Goal: Information Seeking & Learning: Learn about a topic

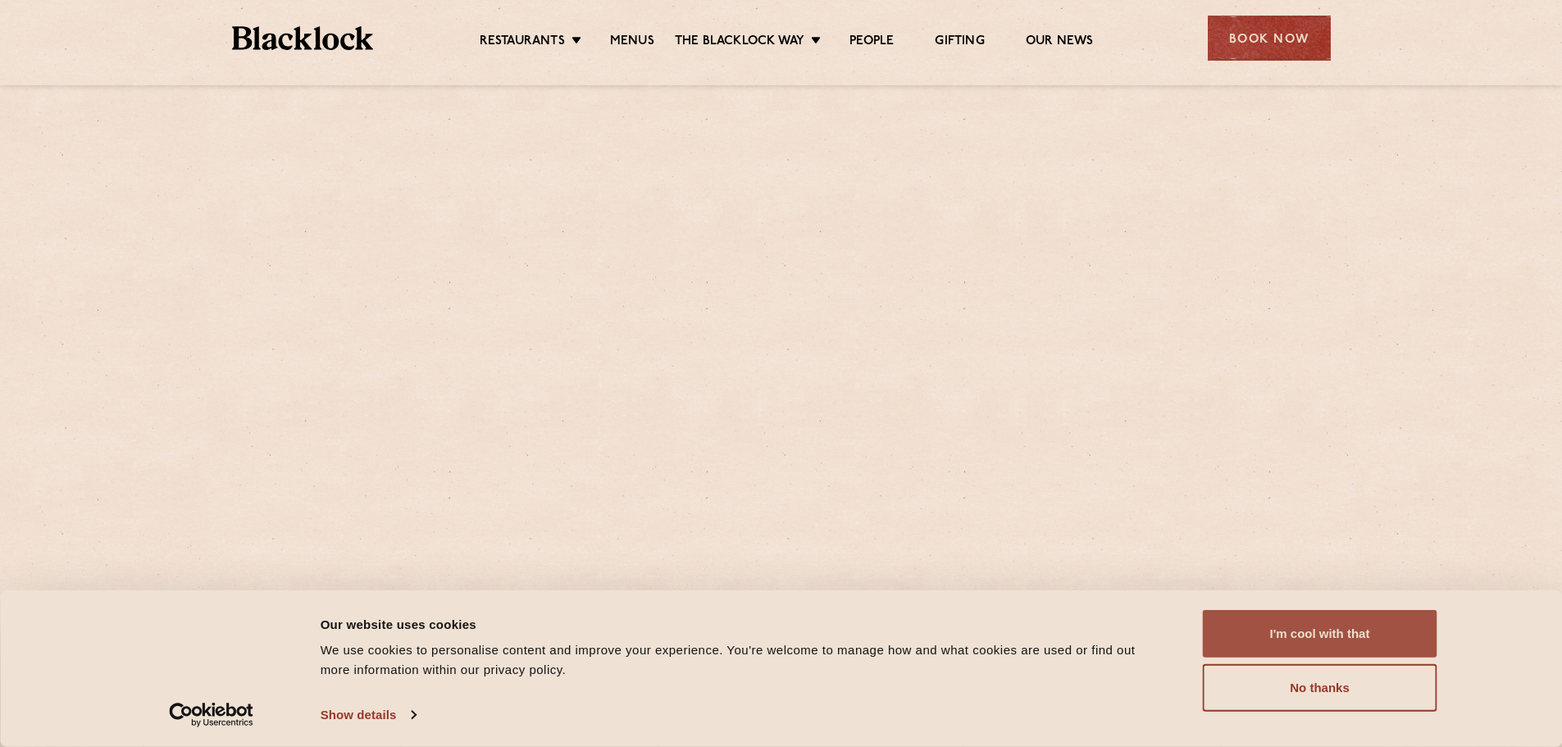
click at [1269, 636] on button "I'm cool with that" at bounding box center [1320, 634] width 234 height 48
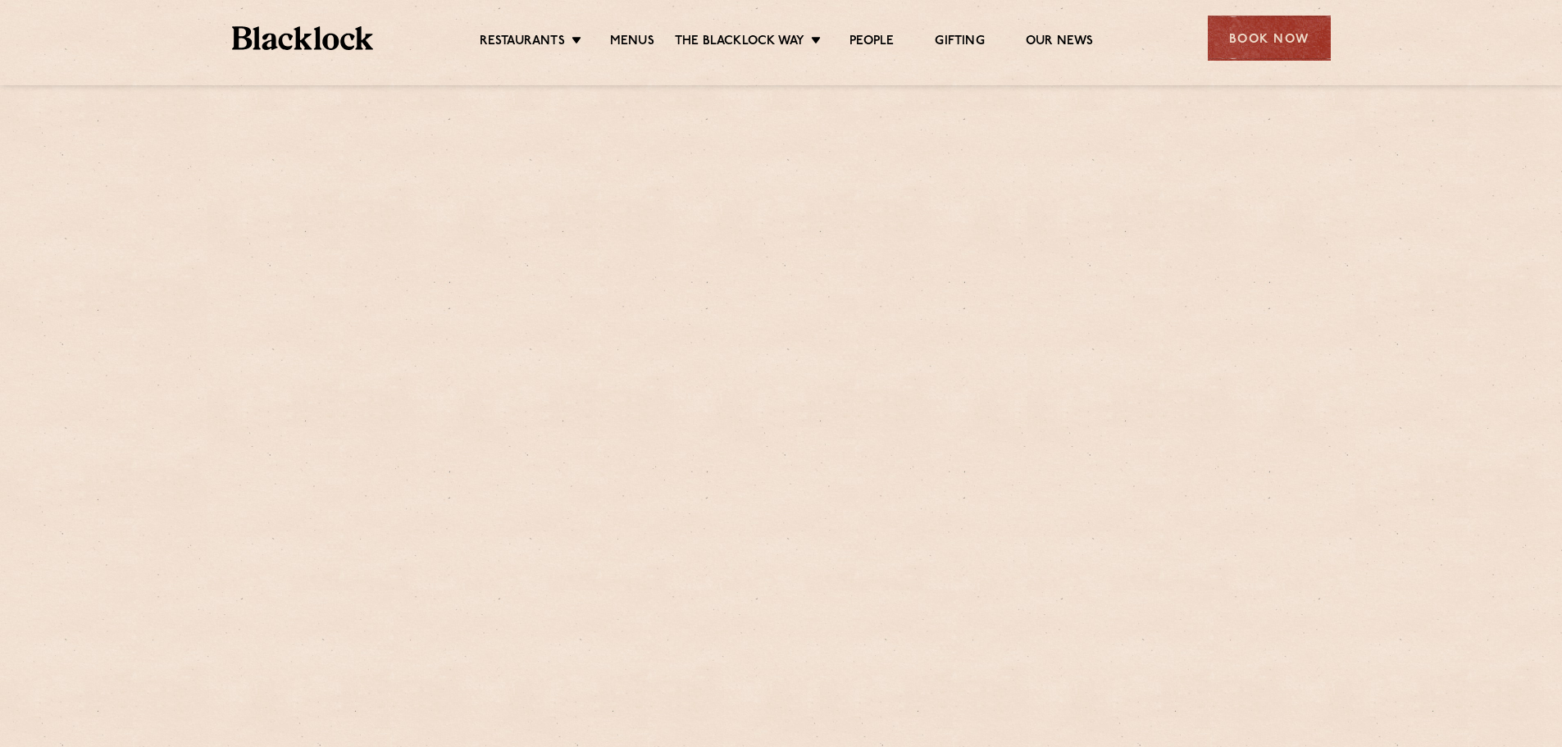
click at [622, 62] on div "Restaurants [GEOGRAPHIC_DATA] [GEOGRAPHIC_DATA] [GEOGRAPHIC_DATA] [GEOGRAPHIC_D…" at bounding box center [781, 36] width 1148 height 73
click at [622, 38] on link "Menus" at bounding box center [632, 43] width 44 height 18
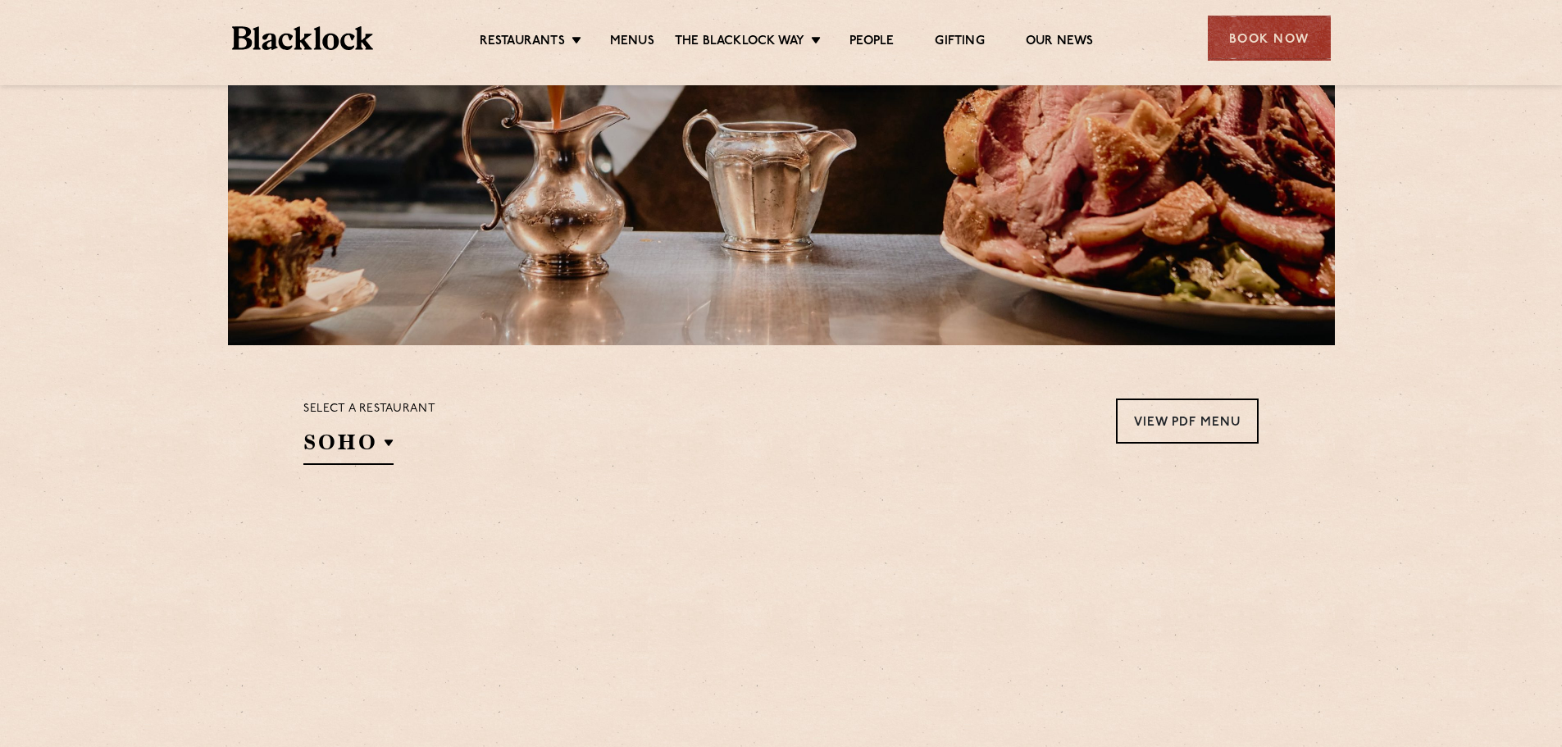
scroll to position [246, 0]
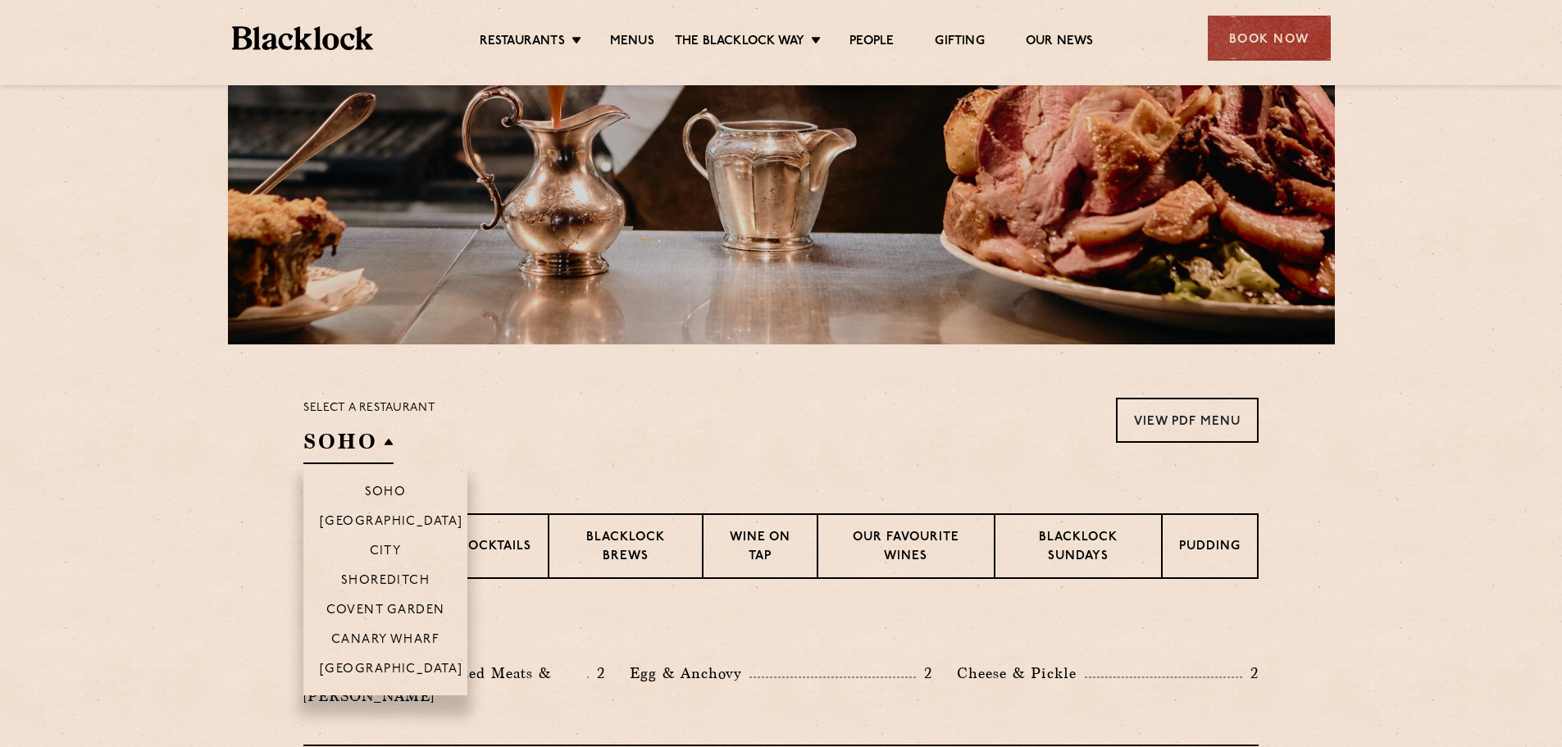
click at [344, 449] on h2 "SOHO" at bounding box center [348, 445] width 90 height 37
click at [349, 664] on p "[GEOGRAPHIC_DATA]" at bounding box center [391, 670] width 143 height 16
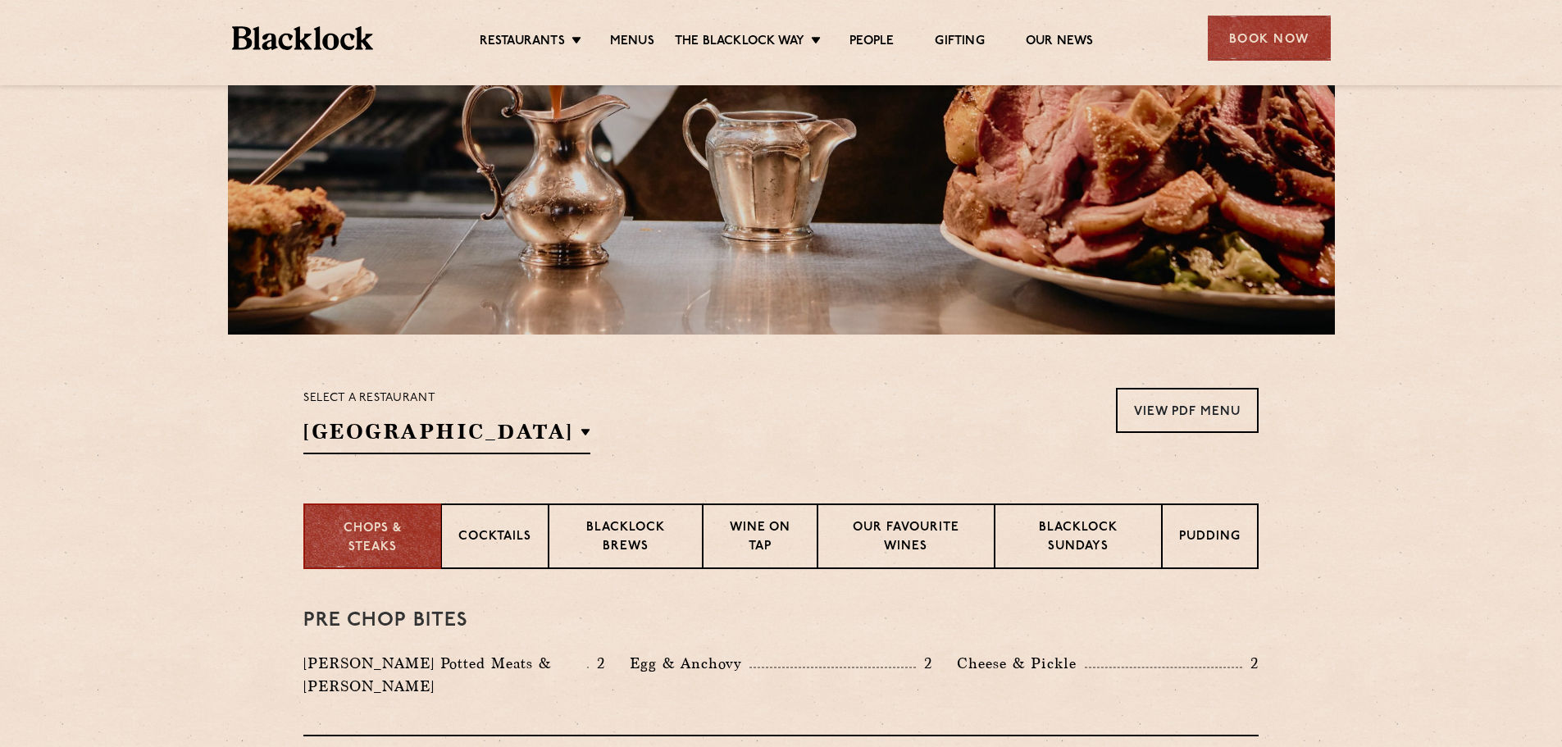
scroll to position [410, 0]
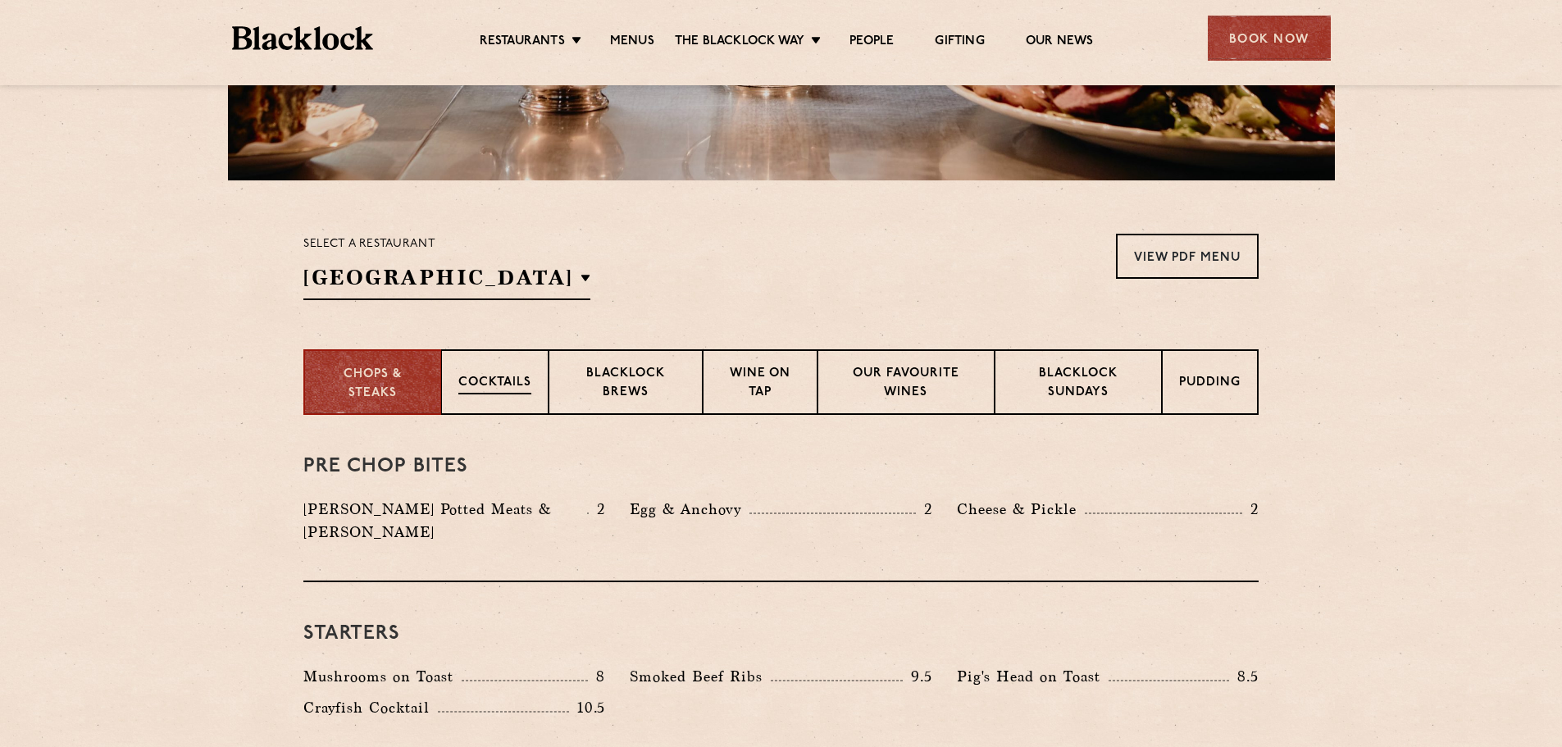
click at [508, 372] on div "Cocktails" at bounding box center [494, 382] width 107 height 66
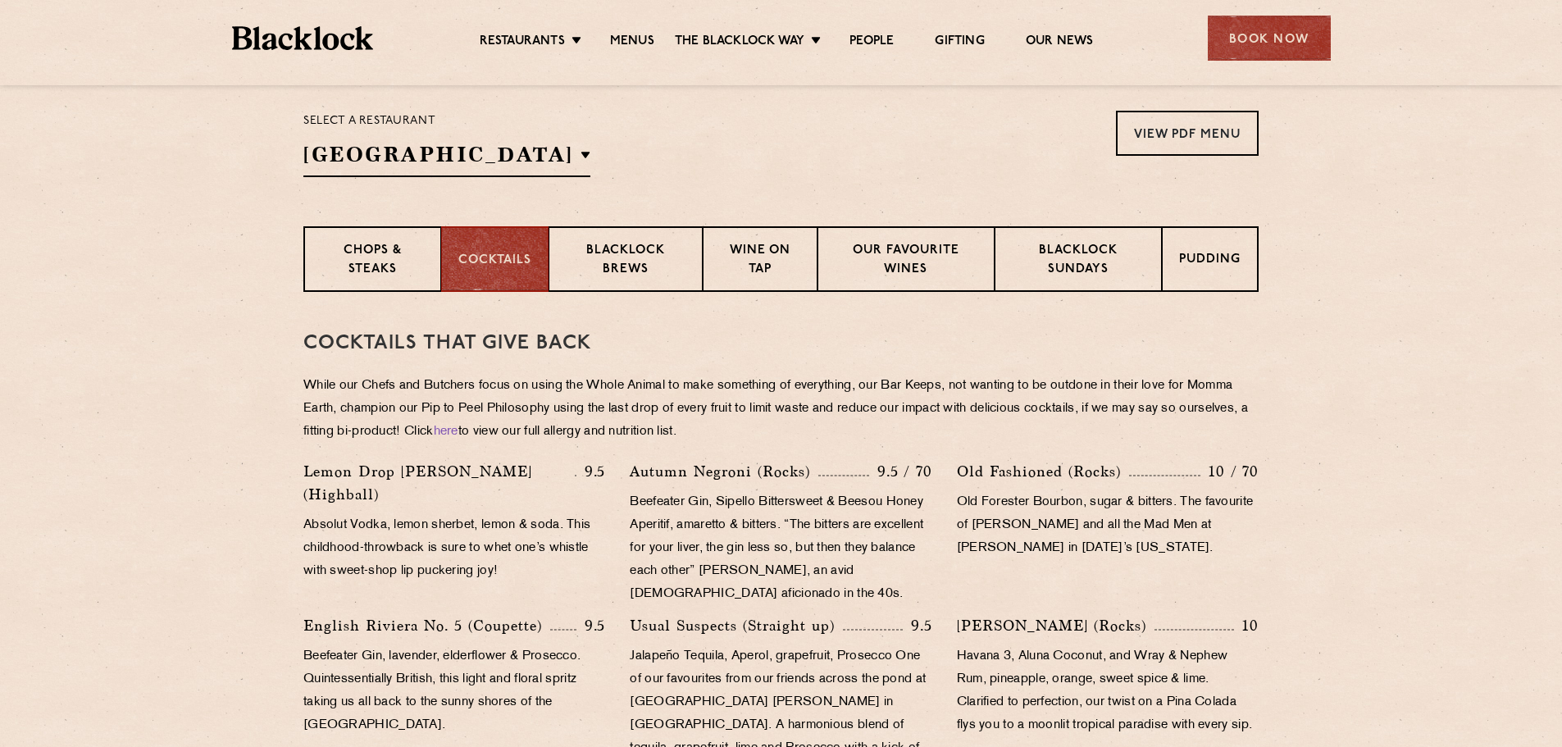
scroll to position [492, 0]
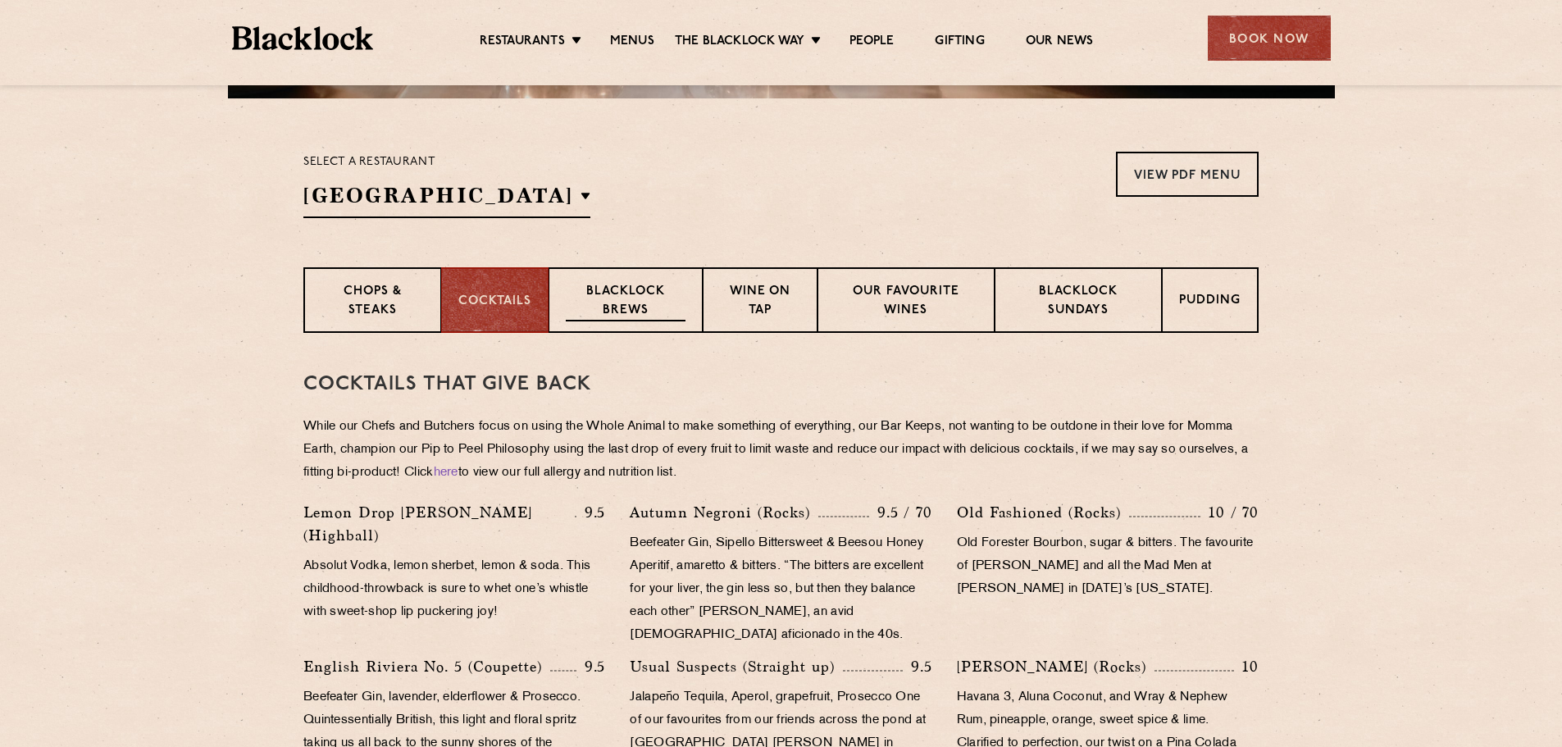
click at [625, 297] on p "Blacklock Brews" at bounding box center [626, 302] width 120 height 39
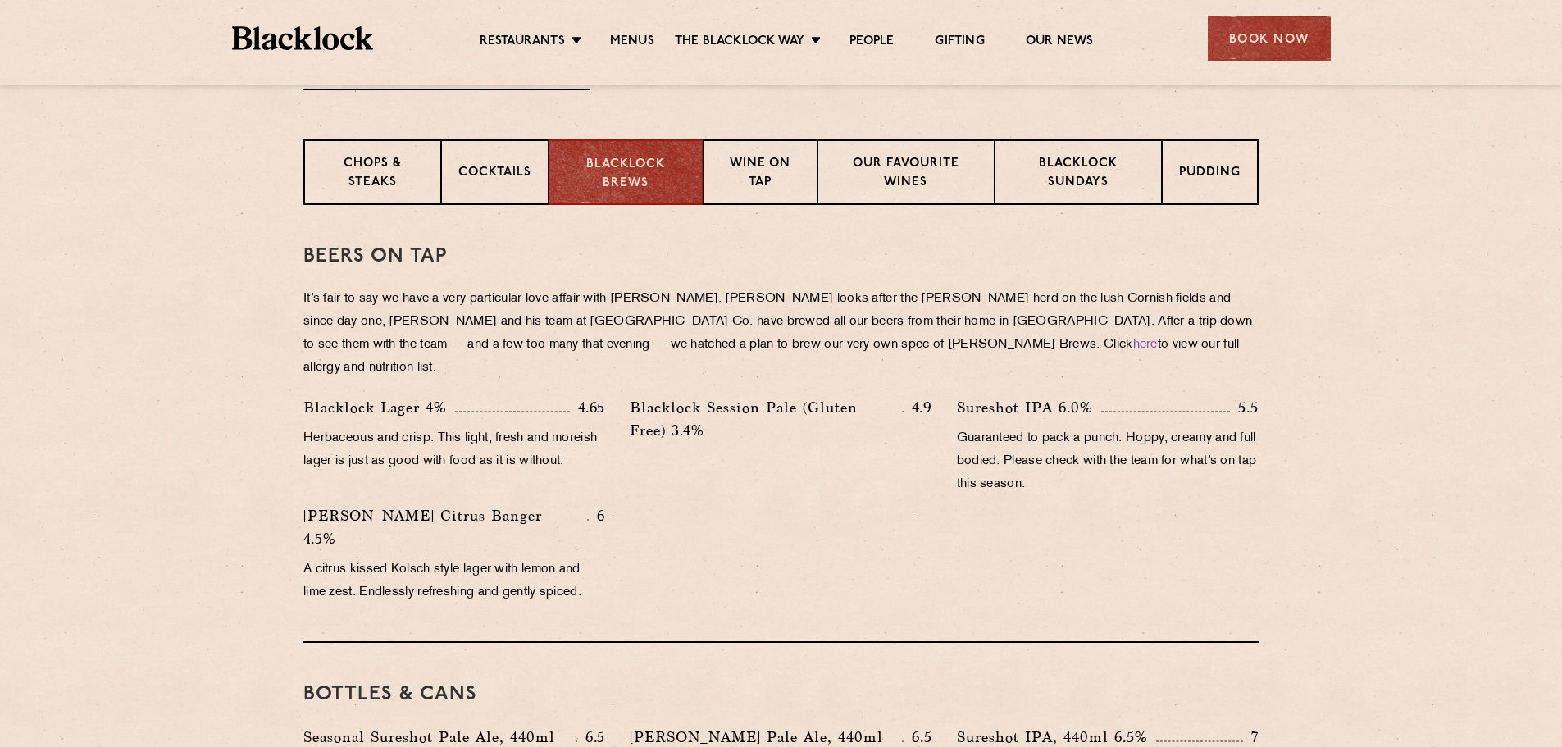
scroll to position [656, 0]
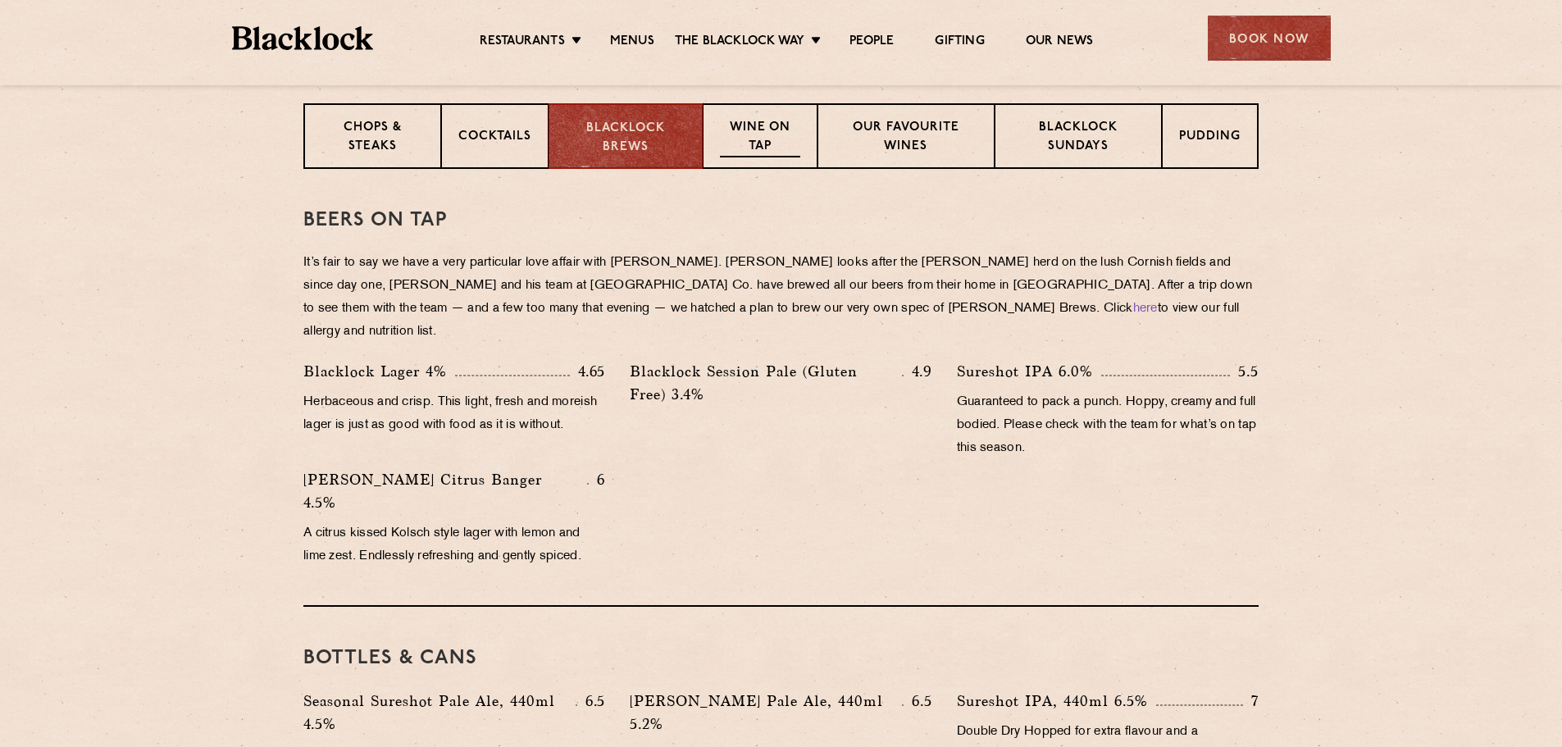
click at [776, 134] on p "Wine on Tap" at bounding box center [760, 138] width 80 height 39
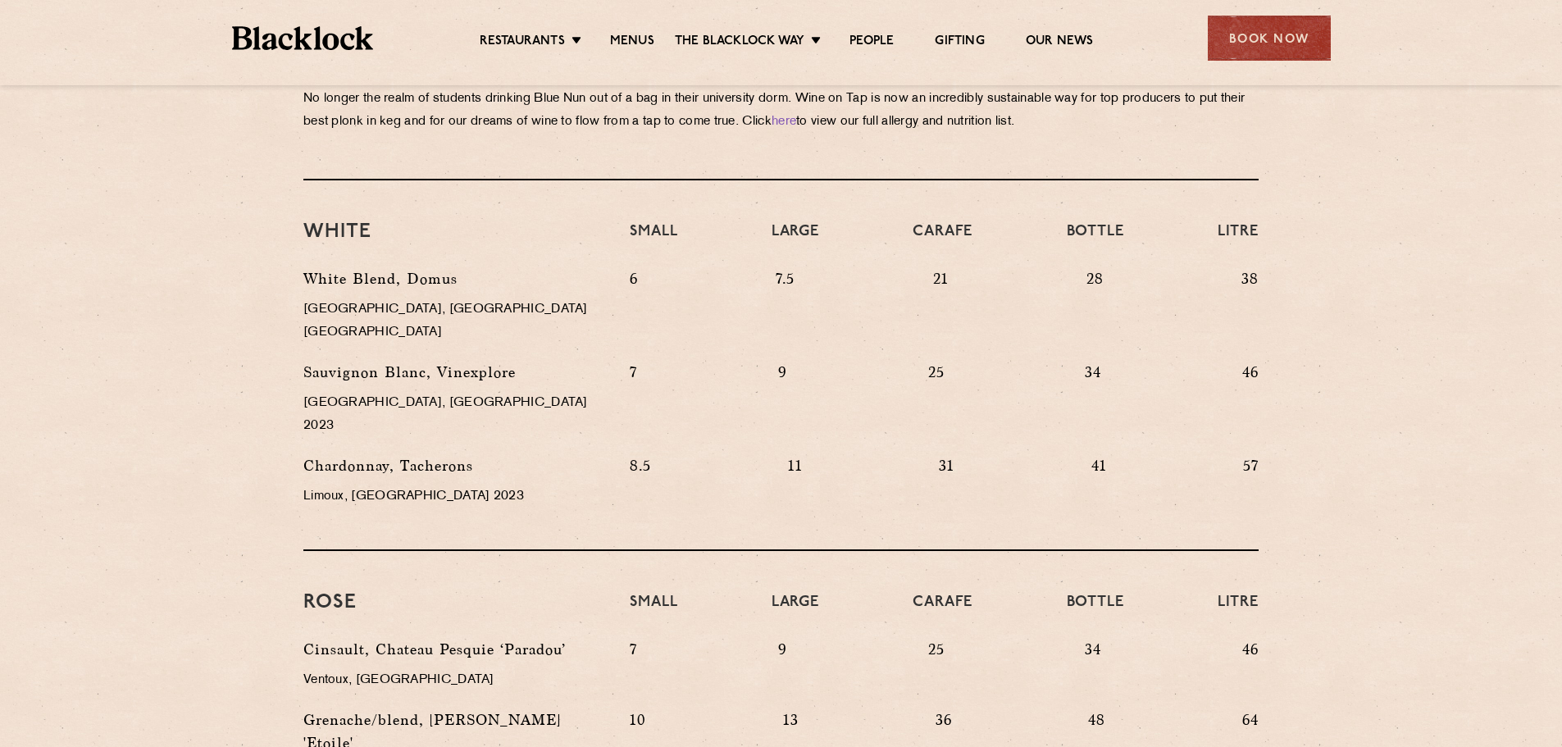
scroll to position [574, 0]
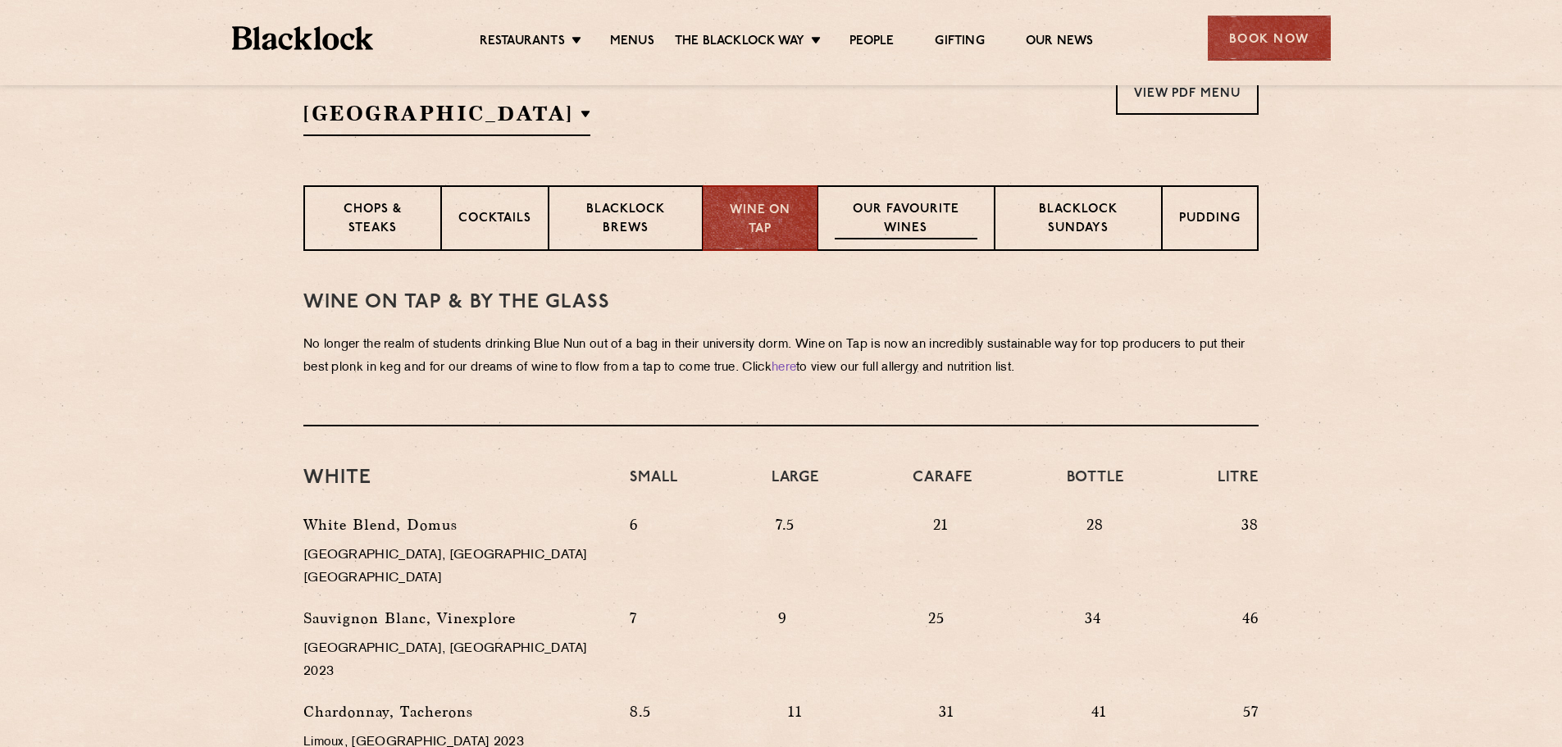
click at [881, 234] on p "Our favourite wines" at bounding box center [906, 220] width 142 height 39
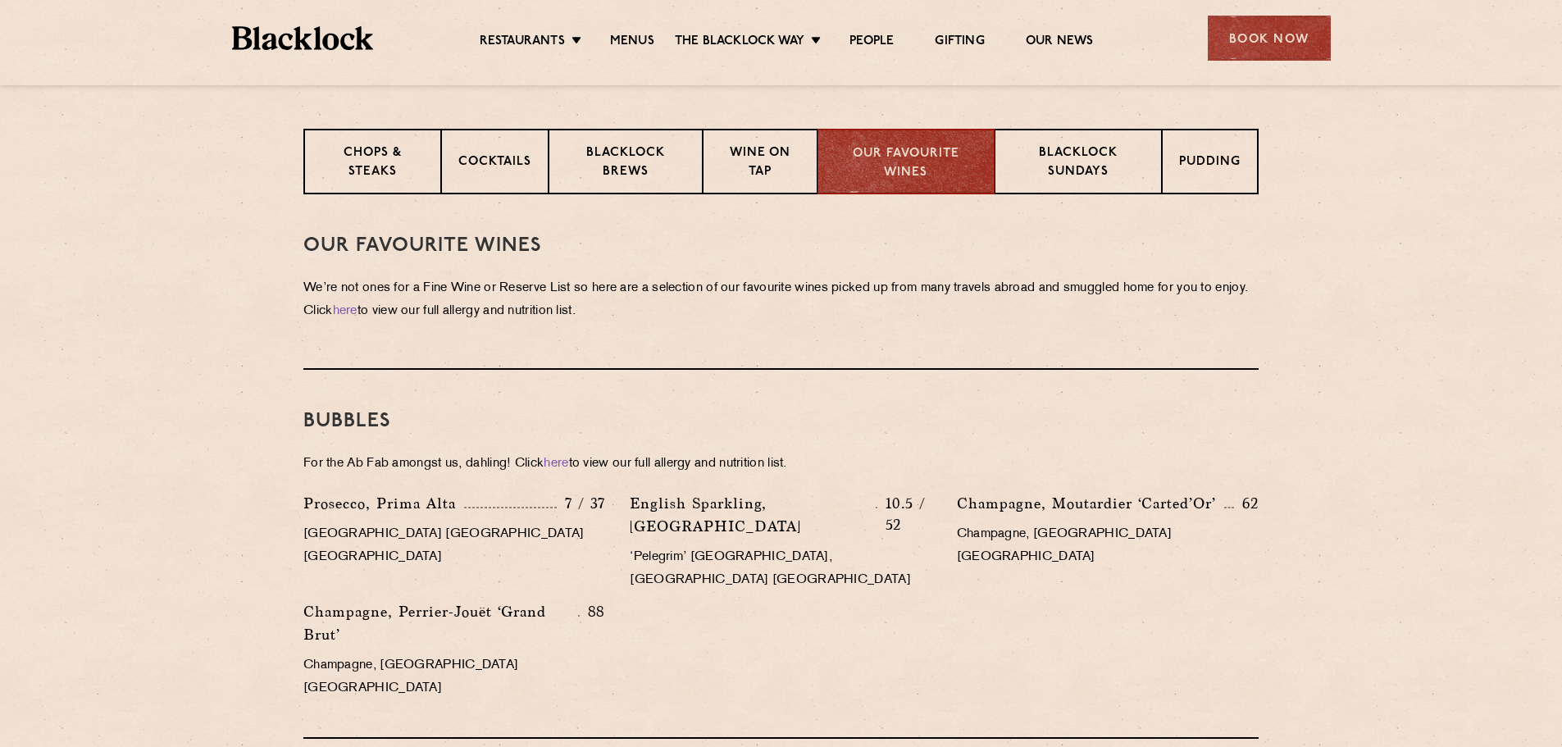
scroll to position [492, 0]
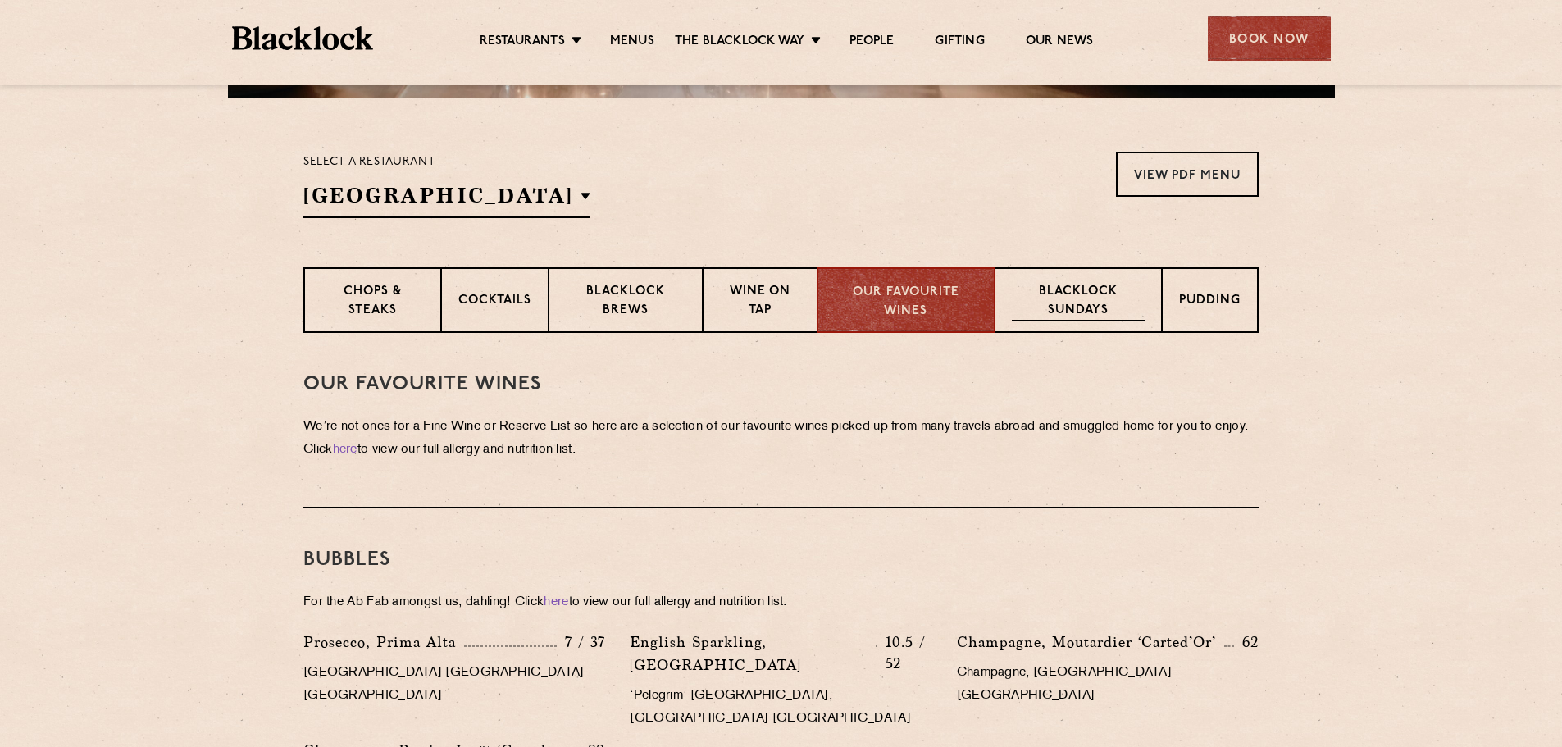
click at [1095, 307] on p "Blacklock Sundays" at bounding box center [1078, 302] width 133 height 39
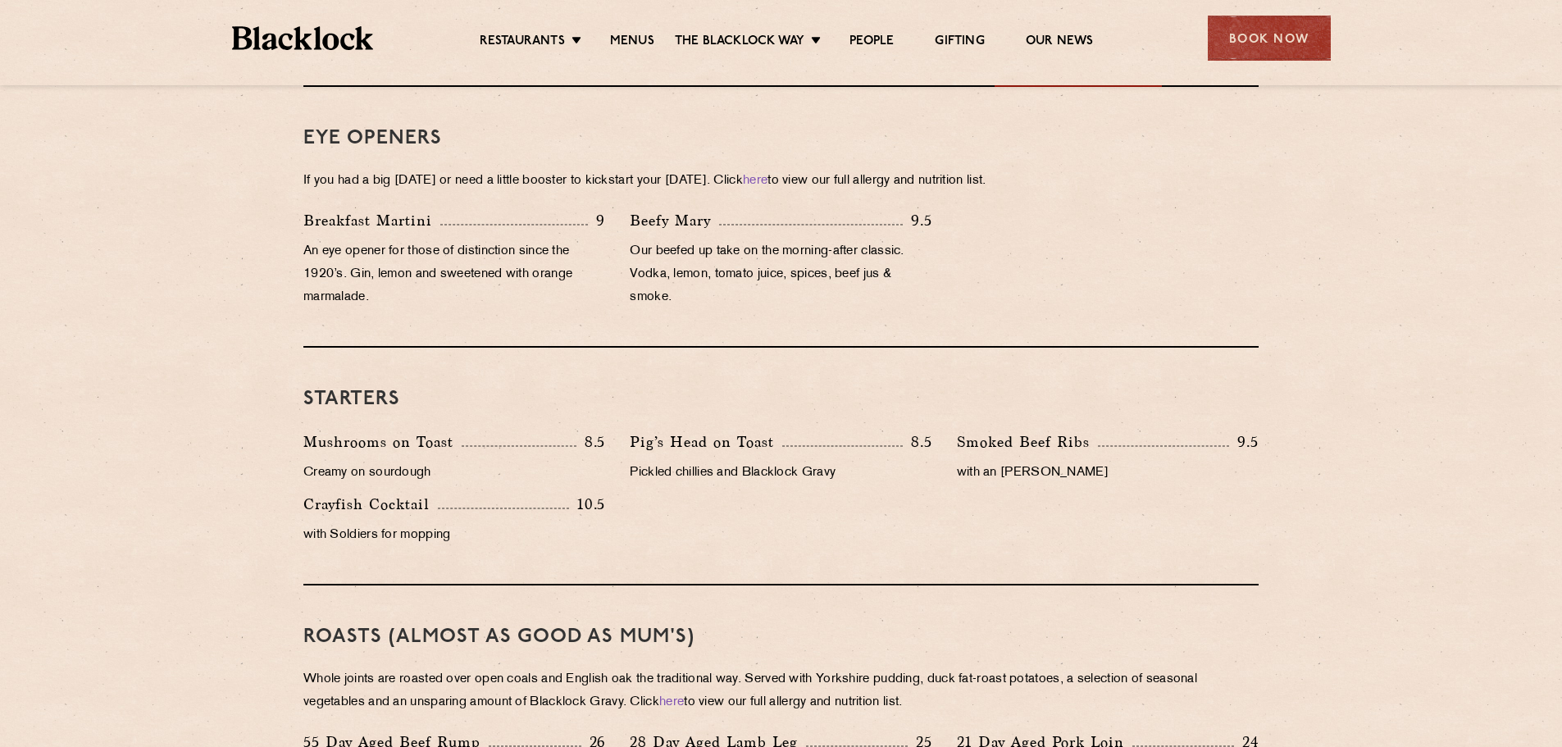
scroll to position [410, 0]
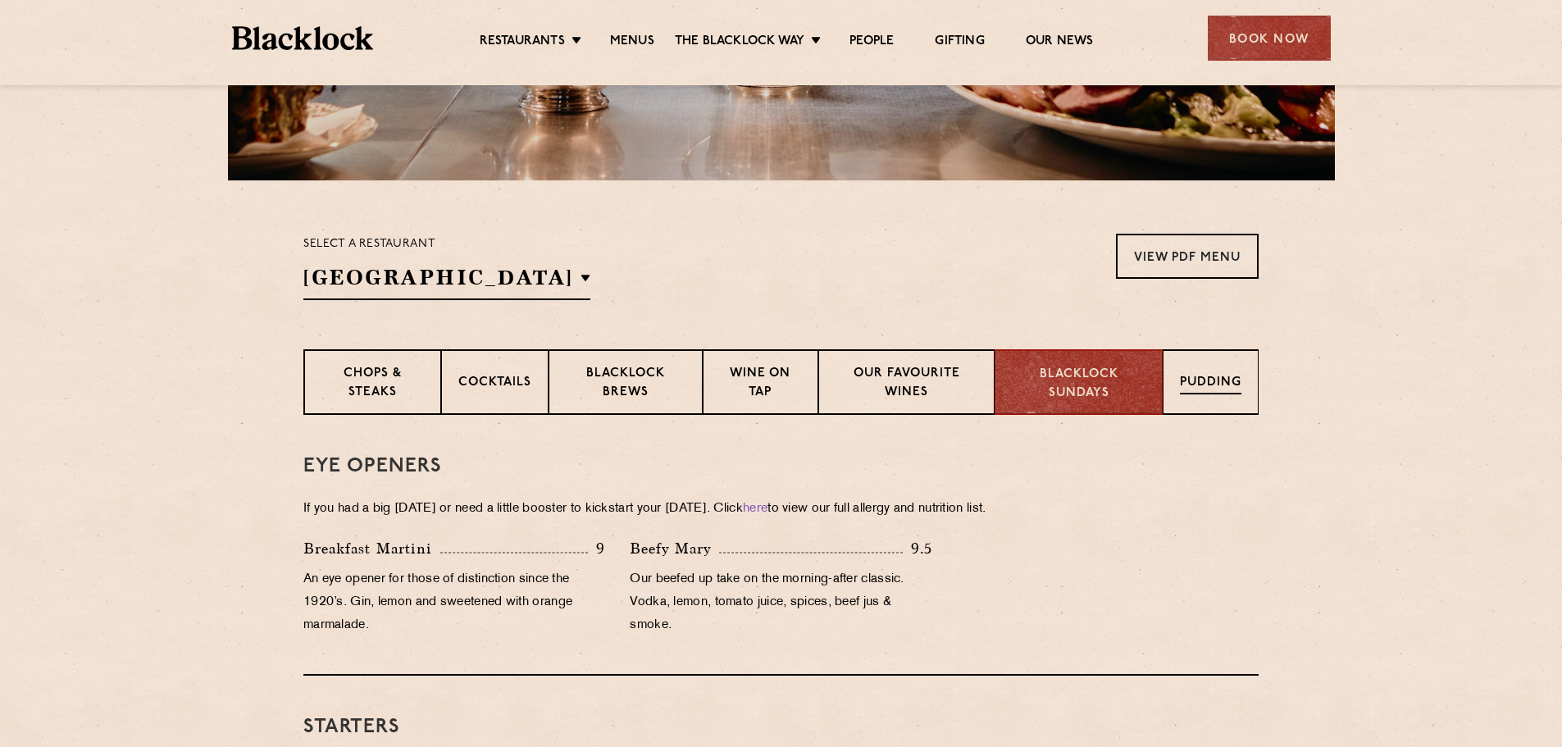
click at [1221, 377] on p "Pudding" at bounding box center [1210, 384] width 61 height 20
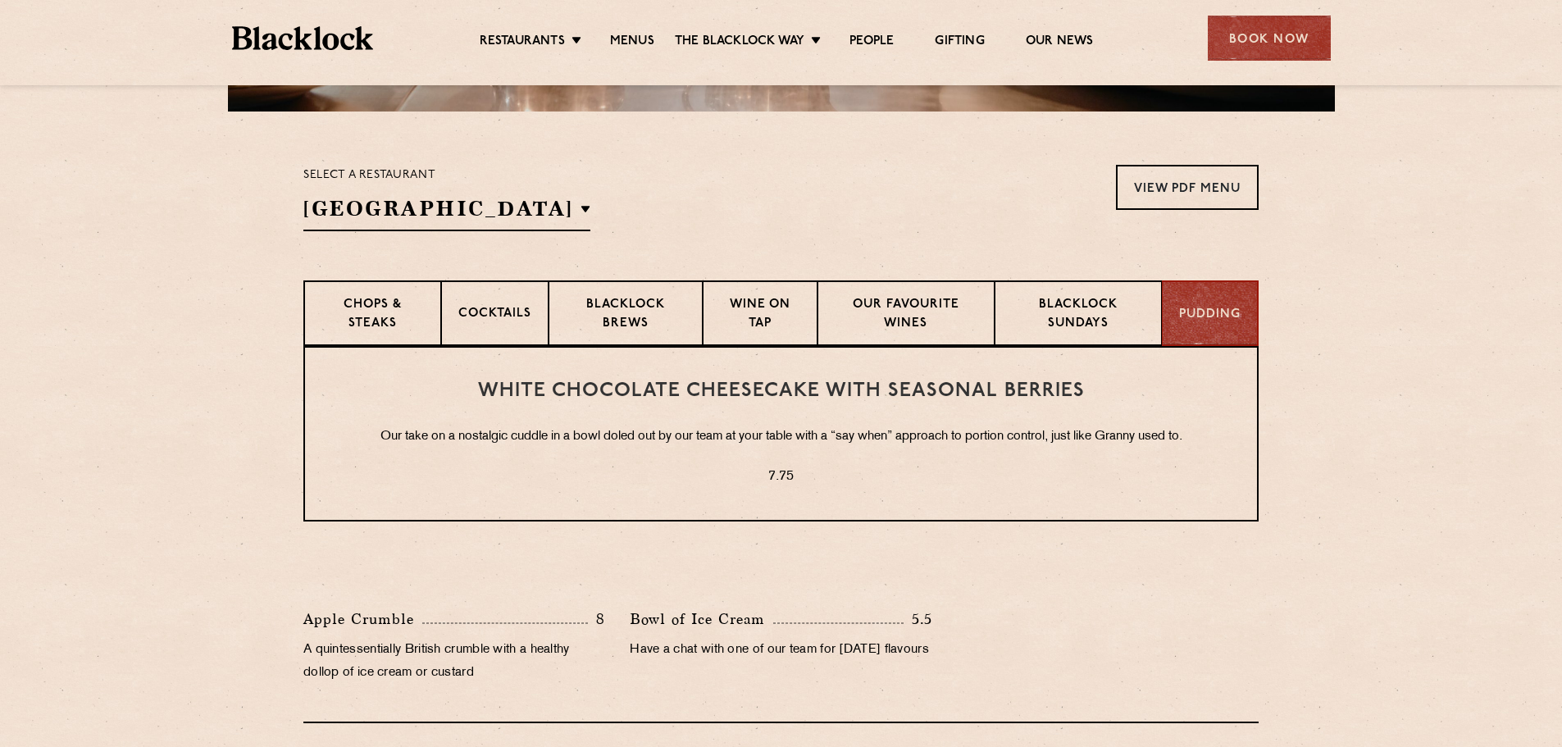
scroll to position [574, 0]
